Goal: Go to known website: Access a specific website the user already knows

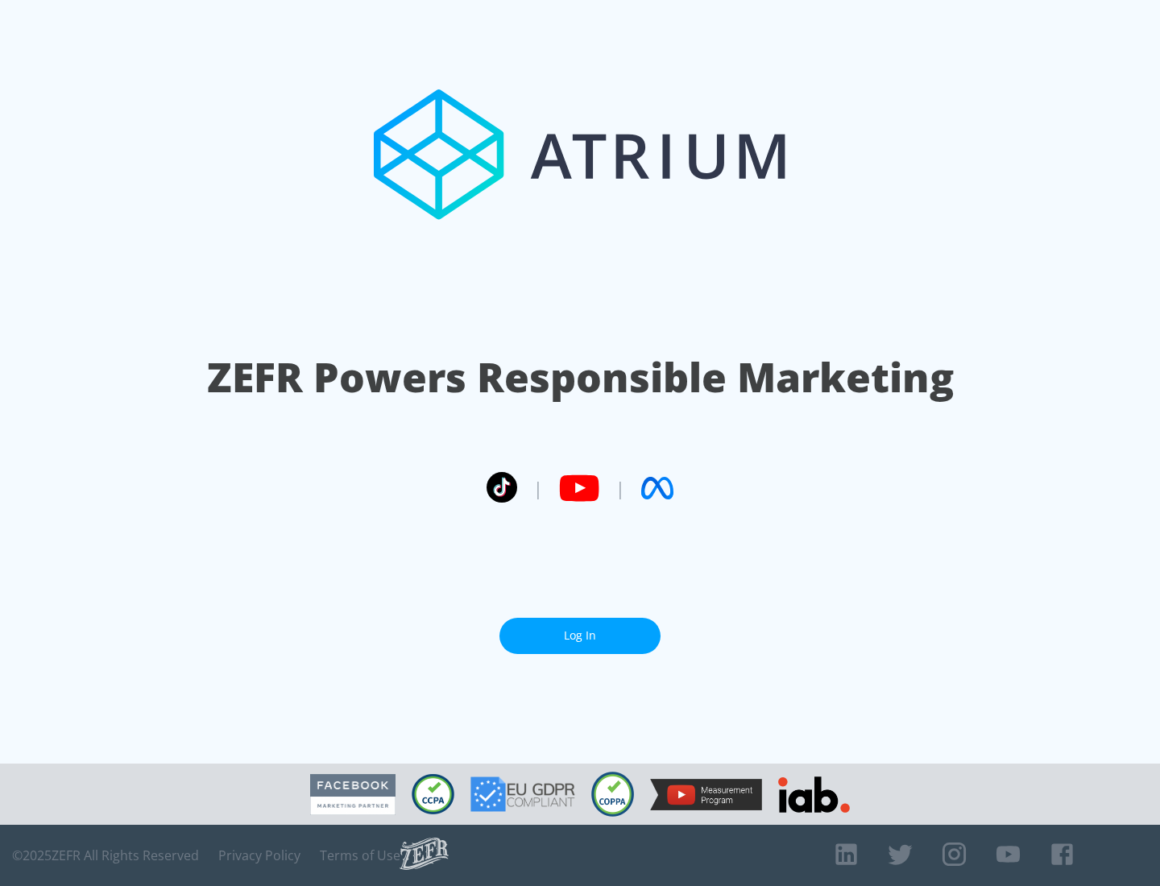
click at [580, 636] on link "Log In" at bounding box center [579, 636] width 161 height 36
